Goal: Task Accomplishment & Management: Complete application form

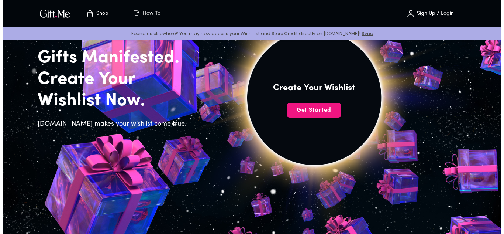
scroll to position [59, 0]
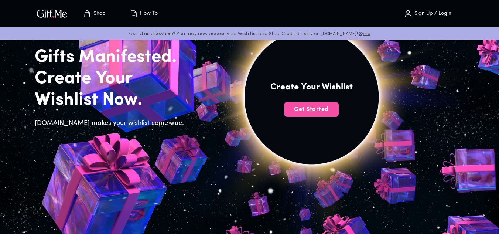
click at [328, 110] on span "Get Started" at bounding box center [311, 109] width 55 height 8
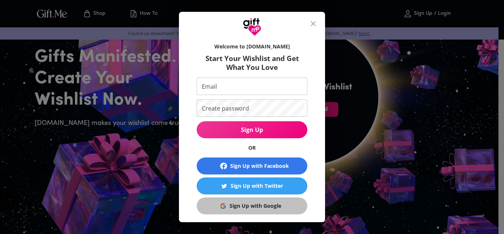
click at [286, 204] on span "Sign Up with Google" at bounding box center [251, 206] width 102 height 8
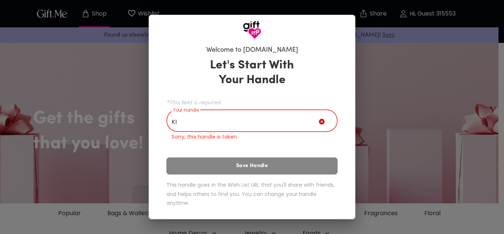
type input "K"
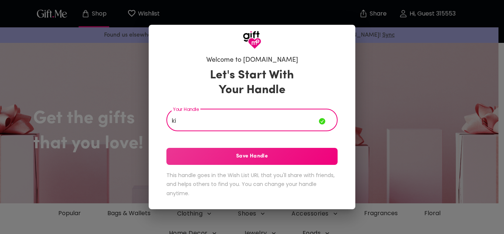
type input "k"
type input "krimish"
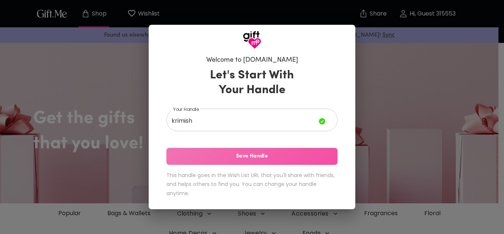
click at [328, 149] on button "Save Handle" at bounding box center [251, 156] width 171 height 17
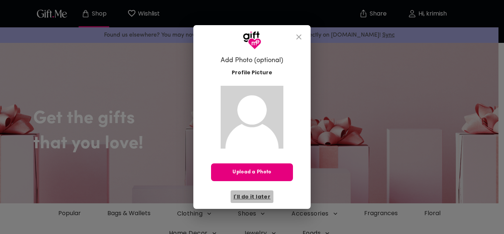
drag, startPoint x: 261, startPoint y: 200, endPoint x: 263, endPoint y: 196, distance: 4.6
click at [263, 196] on span "I'll do it later" at bounding box center [252, 196] width 37 height 8
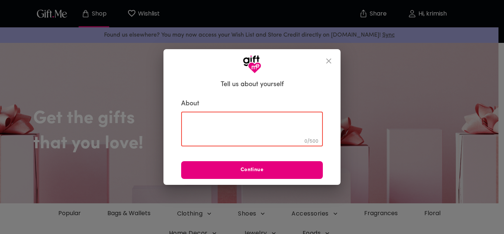
click at [281, 138] on textarea at bounding box center [251, 128] width 131 height 21
type textarea "bye"
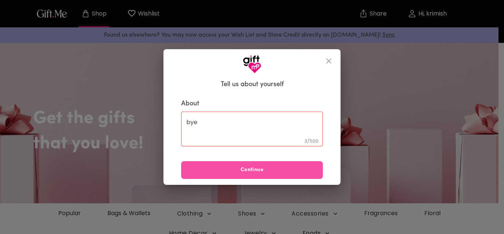
click at [301, 161] on button "Continue" at bounding box center [252, 170] width 142 height 18
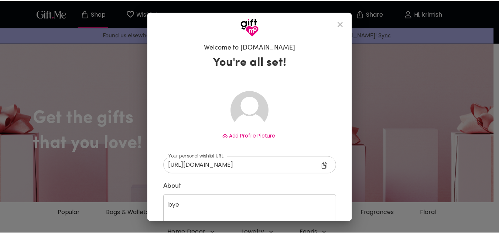
scroll to position [47, 0]
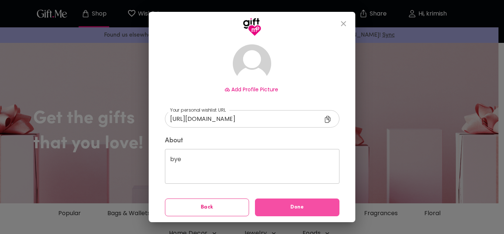
click at [324, 201] on button "Done" at bounding box center [297, 207] width 85 height 18
